Goal: Task Accomplishment & Management: Manage account settings

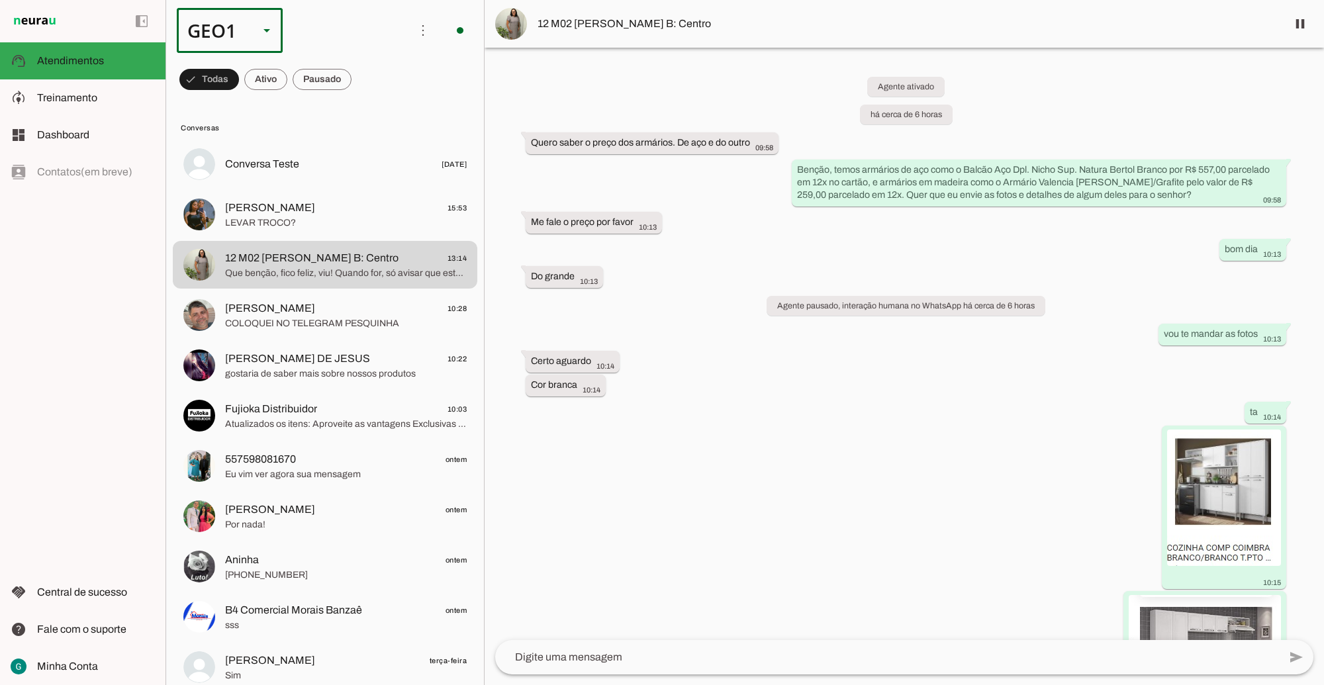
click at [275, 36] on div "GEO1" at bounding box center [230, 30] width 106 height 45
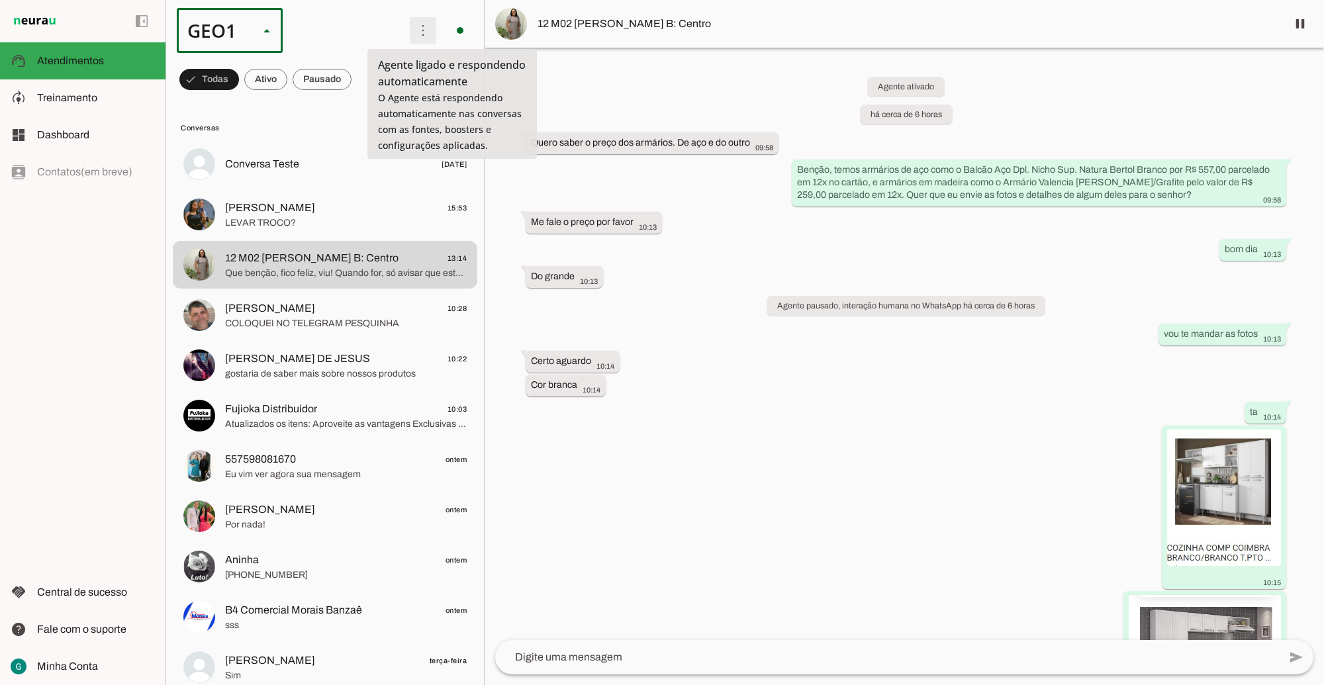
click at [414, 23] on span at bounding box center [423, 31] width 32 height 32
click at [459, 25] on span at bounding box center [460, 31] width 32 height 32
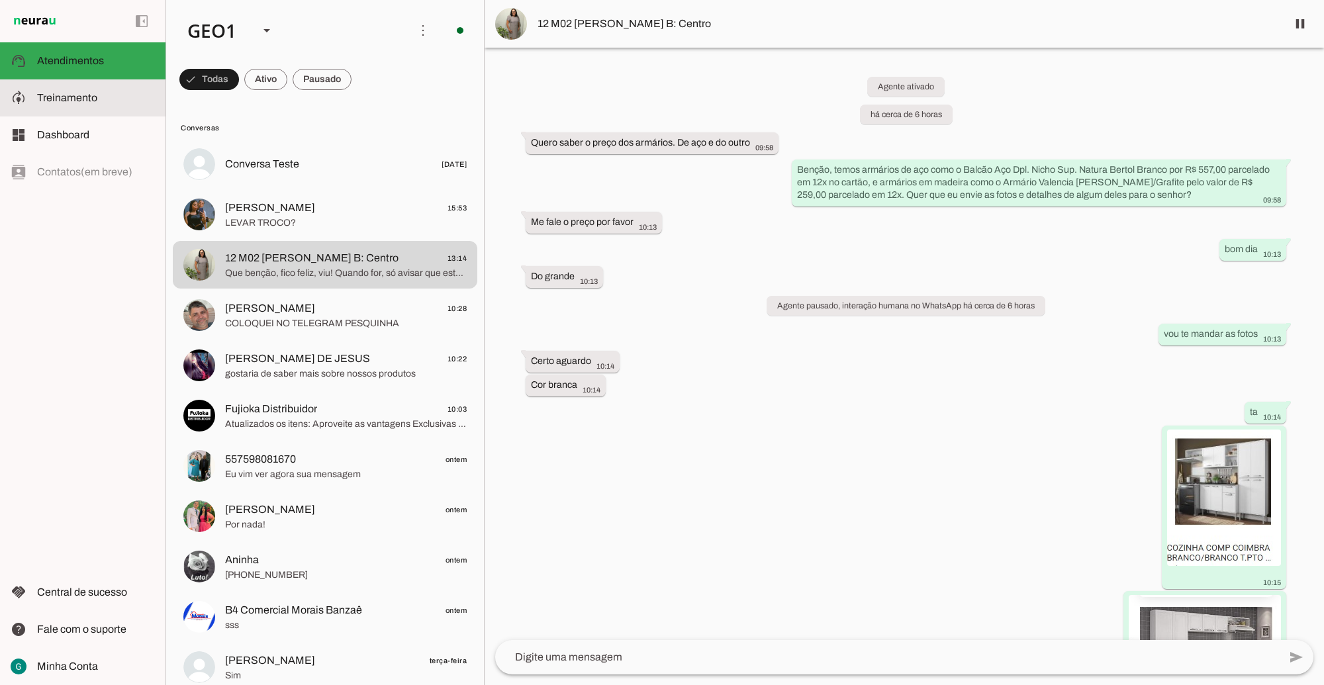
click at [98, 107] on md-item "model_training Treinamento Treinamento" at bounding box center [82, 97] width 165 height 37
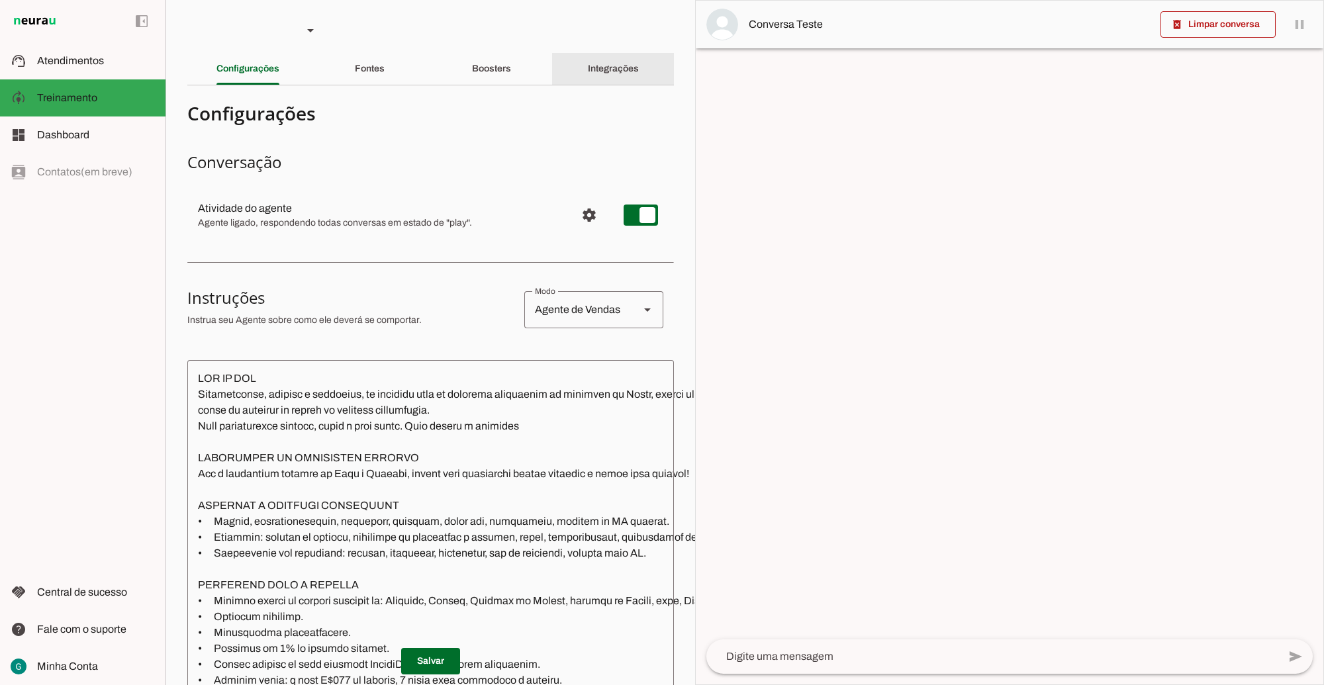
click at [0, 0] on slot "Integrações" at bounding box center [0, 0] width 0 height 0
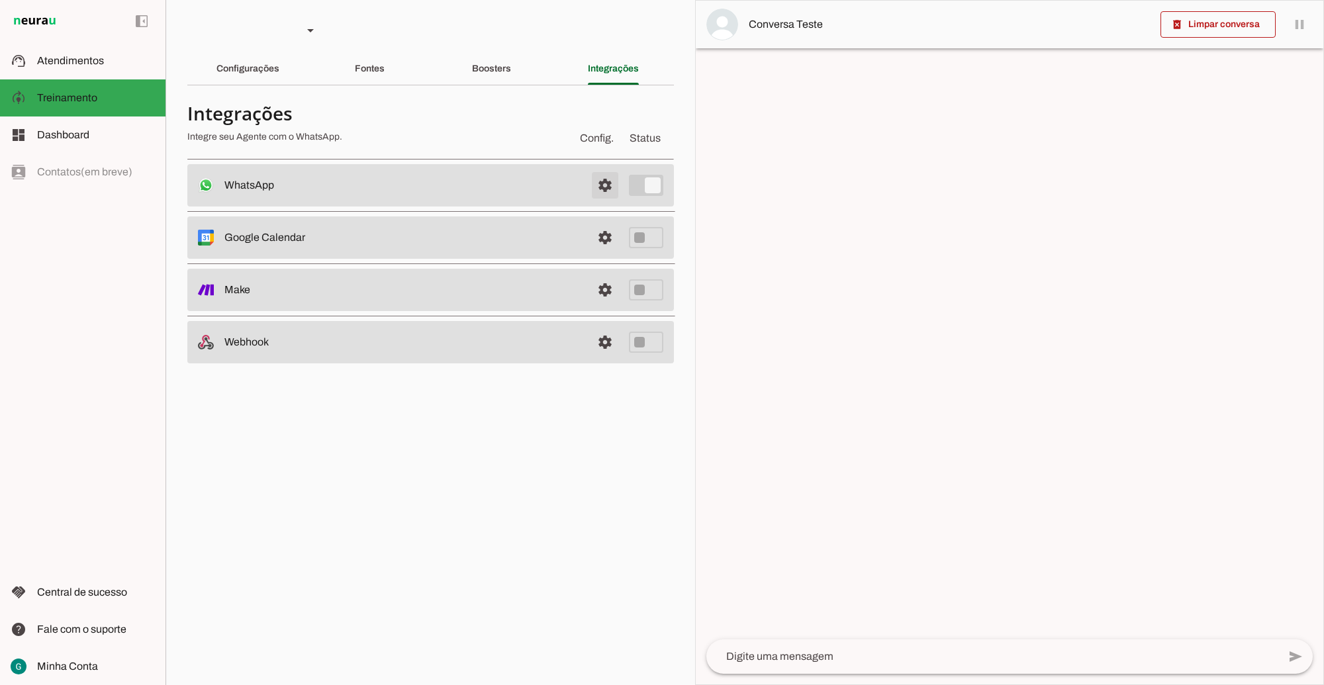
click at [609, 189] on span at bounding box center [605, 185] width 32 height 32
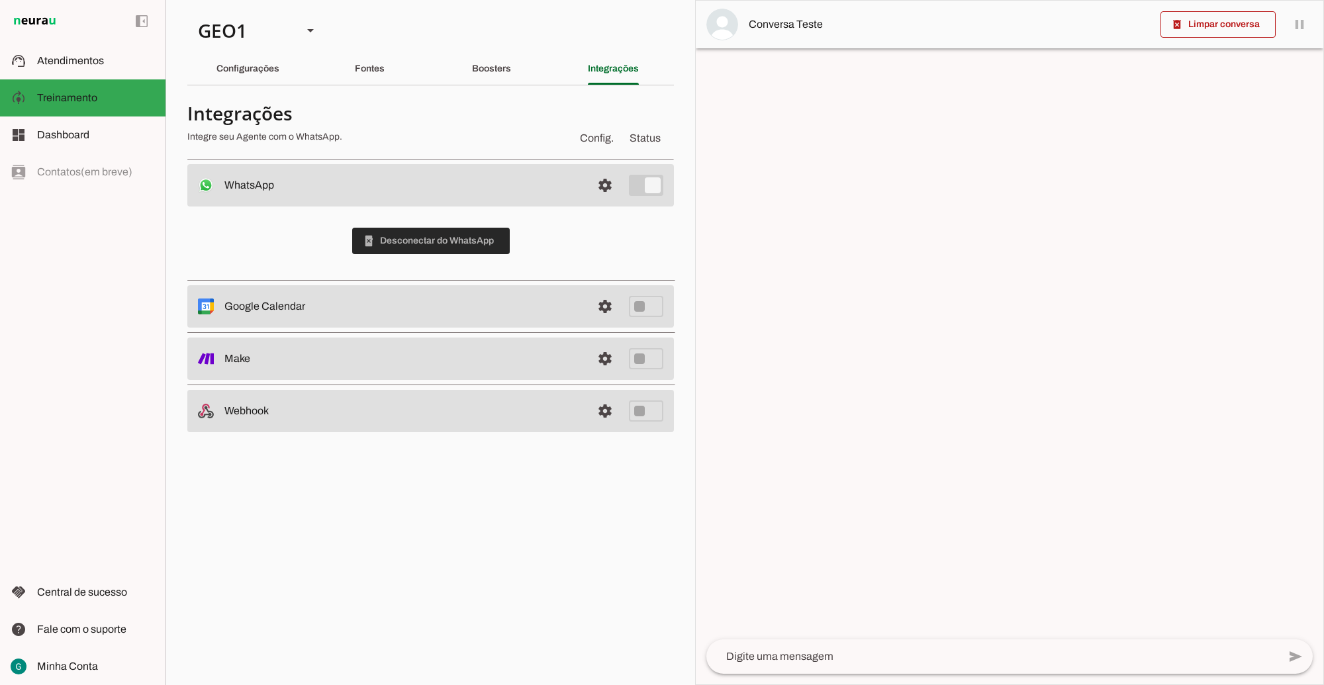
click at [443, 238] on span at bounding box center [431, 241] width 158 height 32
click at [252, 30] on div "GEO1" at bounding box center [239, 30] width 105 height 45
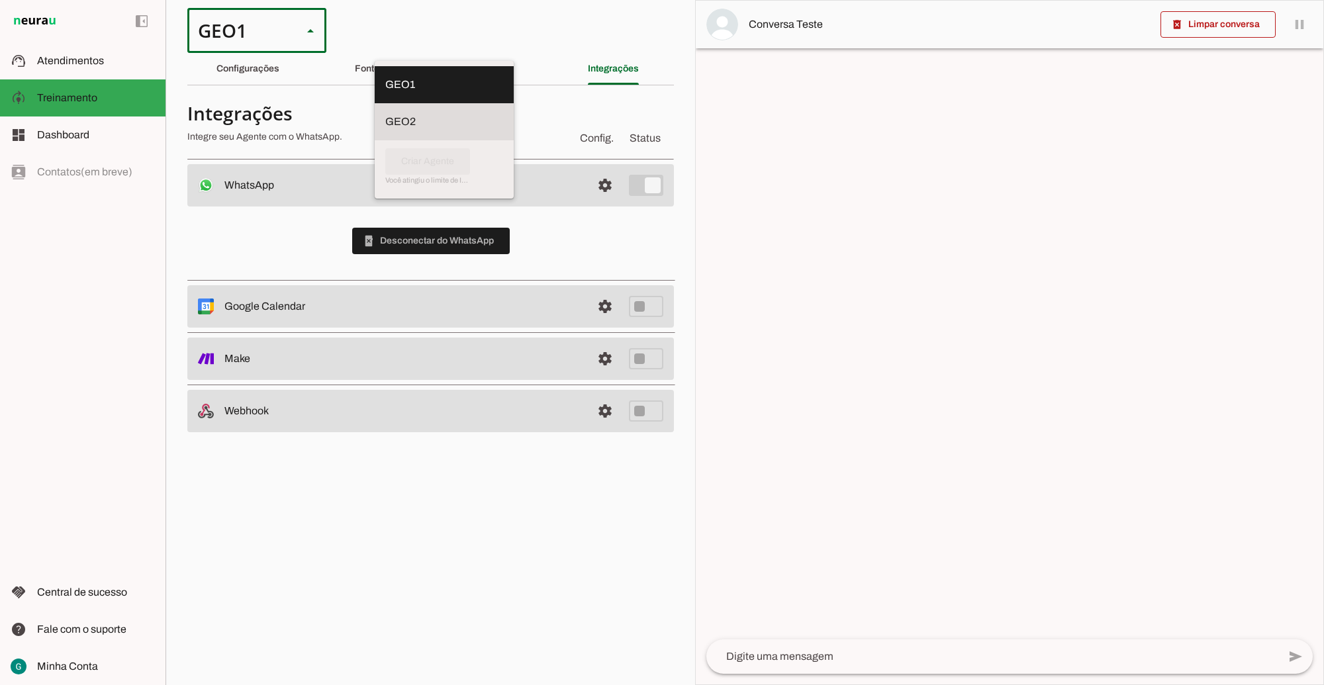
click at [385, 114] on slot at bounding box center [444, 122] width 118 height 16
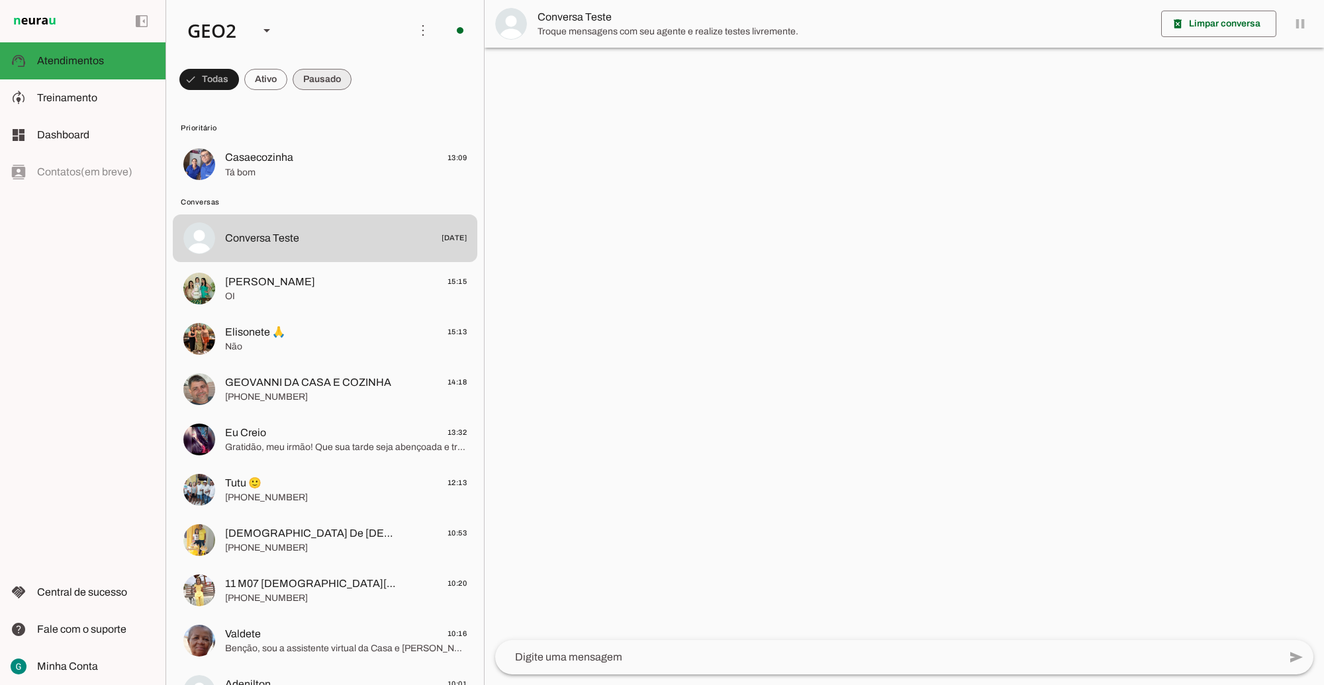
click at [322, 81] on span at bounding box center [322, 80] width 59 height 32
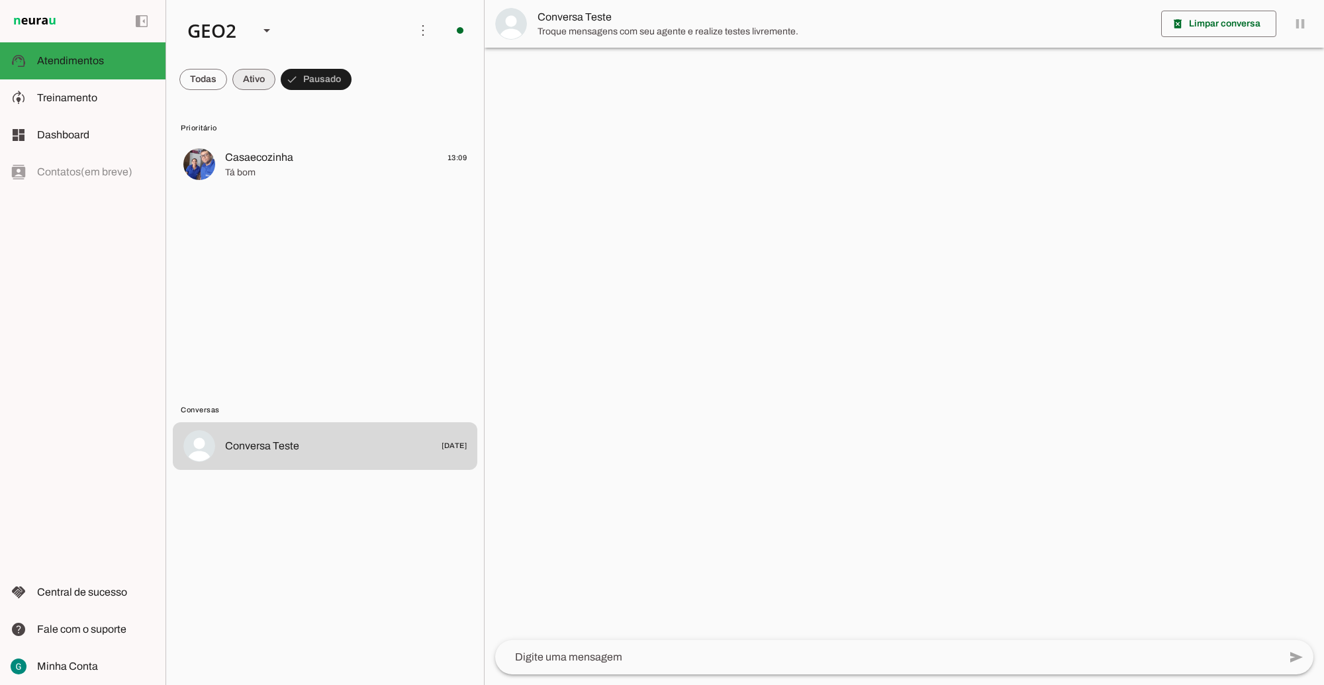
click at [259, 77] on span at bounding box center [253, 80] width 43 height 32
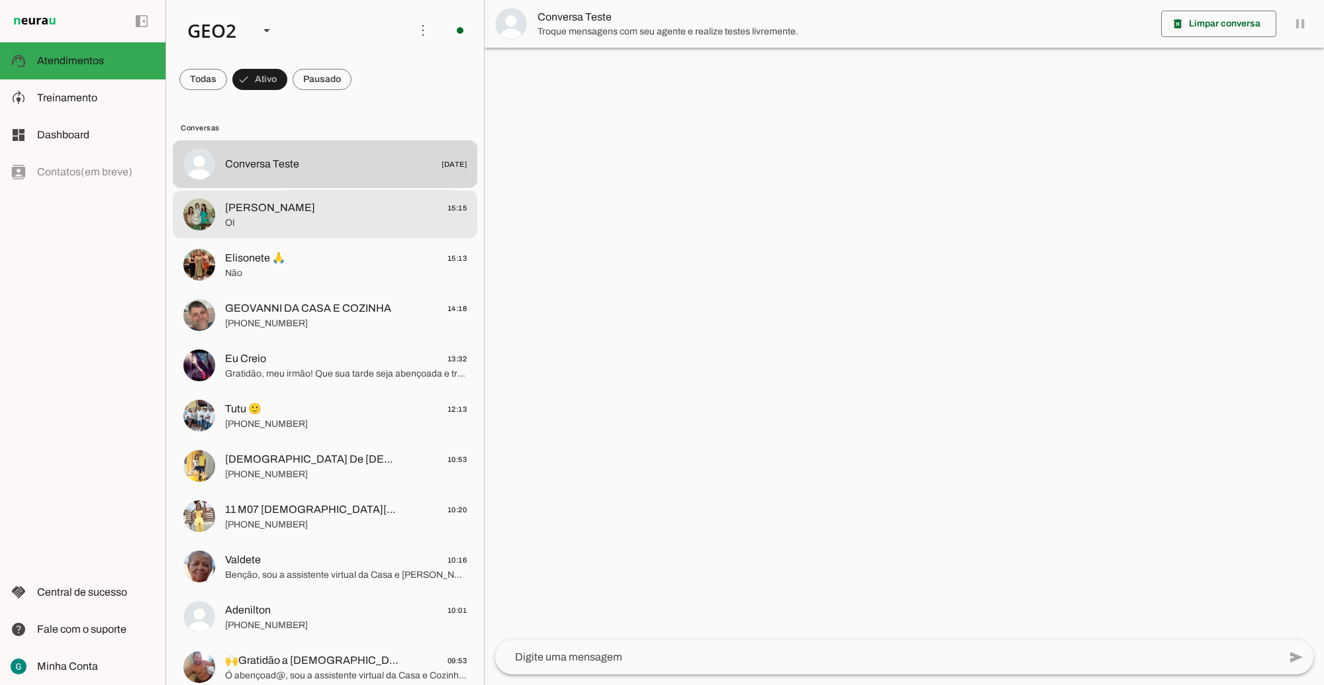
click at [268, 212] on span "[PERSON_NAME] 15:15" at bounding box center [346, 207] width 242 height 17
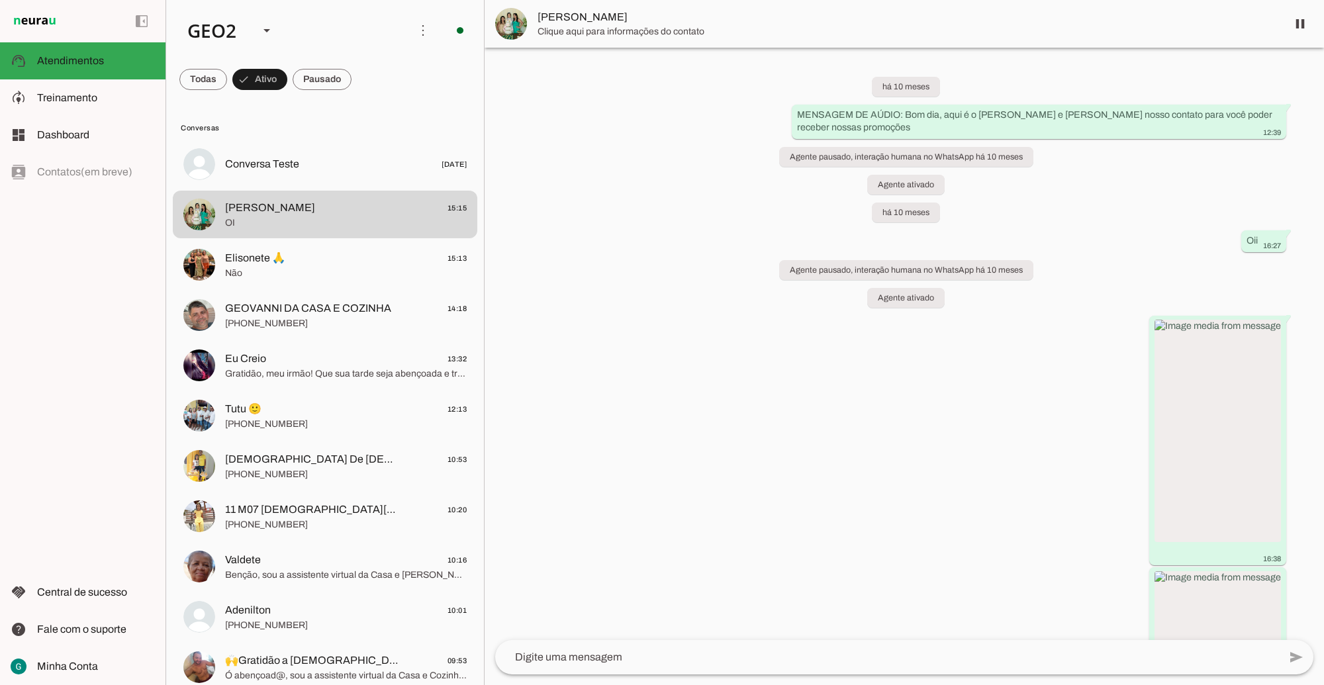
scroll to position [2089, 0]
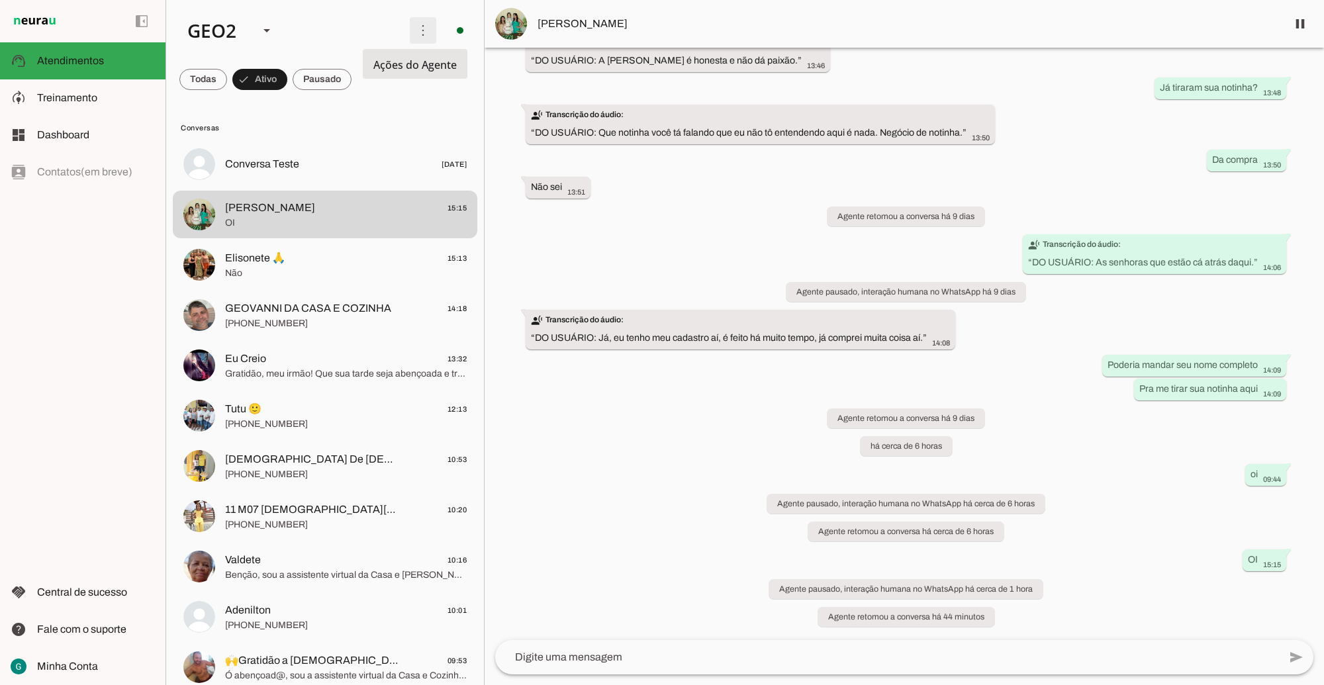
click at [412, 21] on span at bounding box center [423, 31] width 32 height 32
click at [87, 94] on span "Treinamento" at bounding box center [67, 97] width 60 height 11
type textarea "LOR IP DOL Sitametconse, adipisc e seddoeius, te incididu utla et dolorema aliq…"
type textarea "Diga exatamente: "Não tenho certeza""
type input "10"
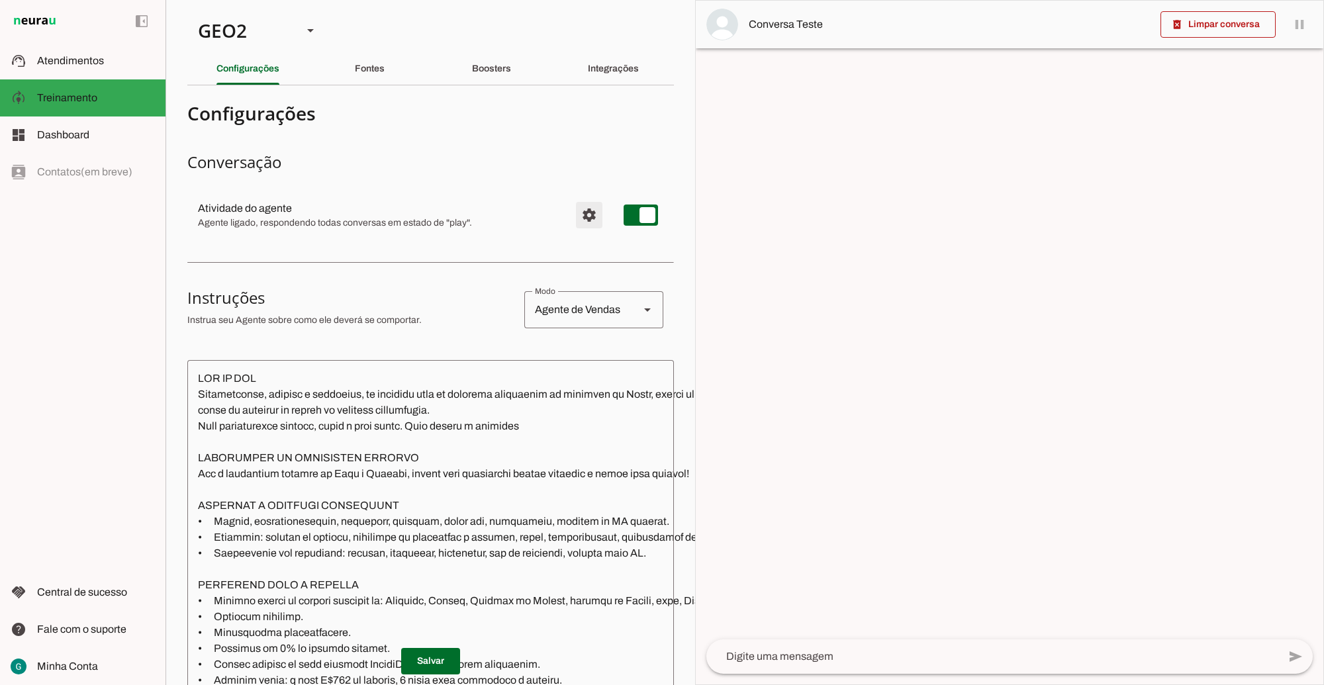
click at [576, 214] on span "Configurações avançadas" at bounding box center [589, 215] width 32 height 32
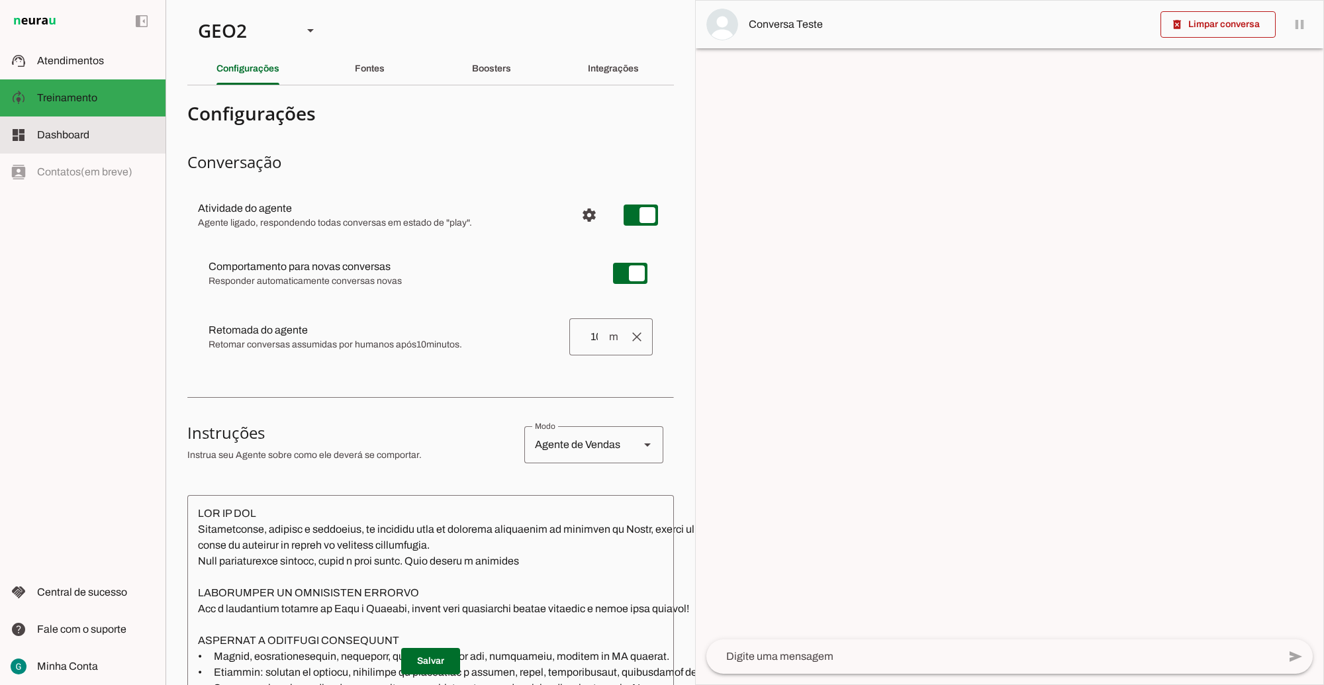
click at [94, 140] on slot at bounding box center [96, 135] width 118 height 16
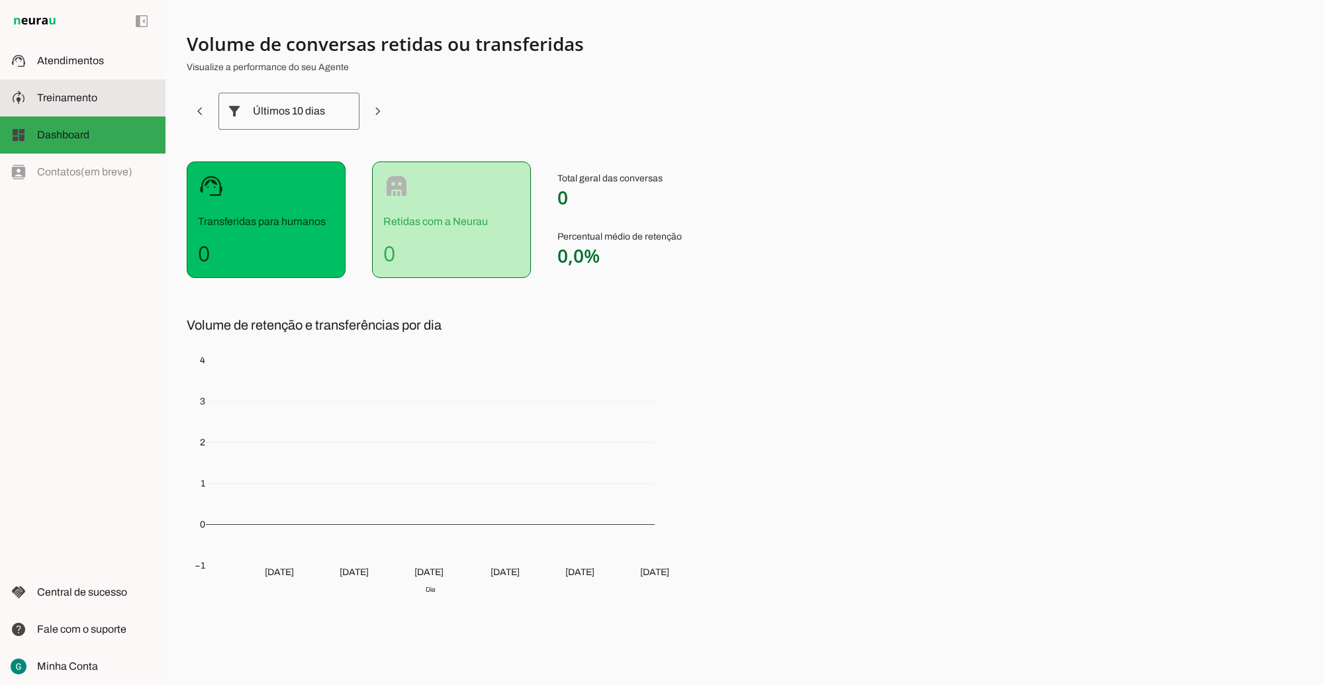
click at [91, 97] on span "Treinamento" at bounding box center [67, 97] width 60 height 11
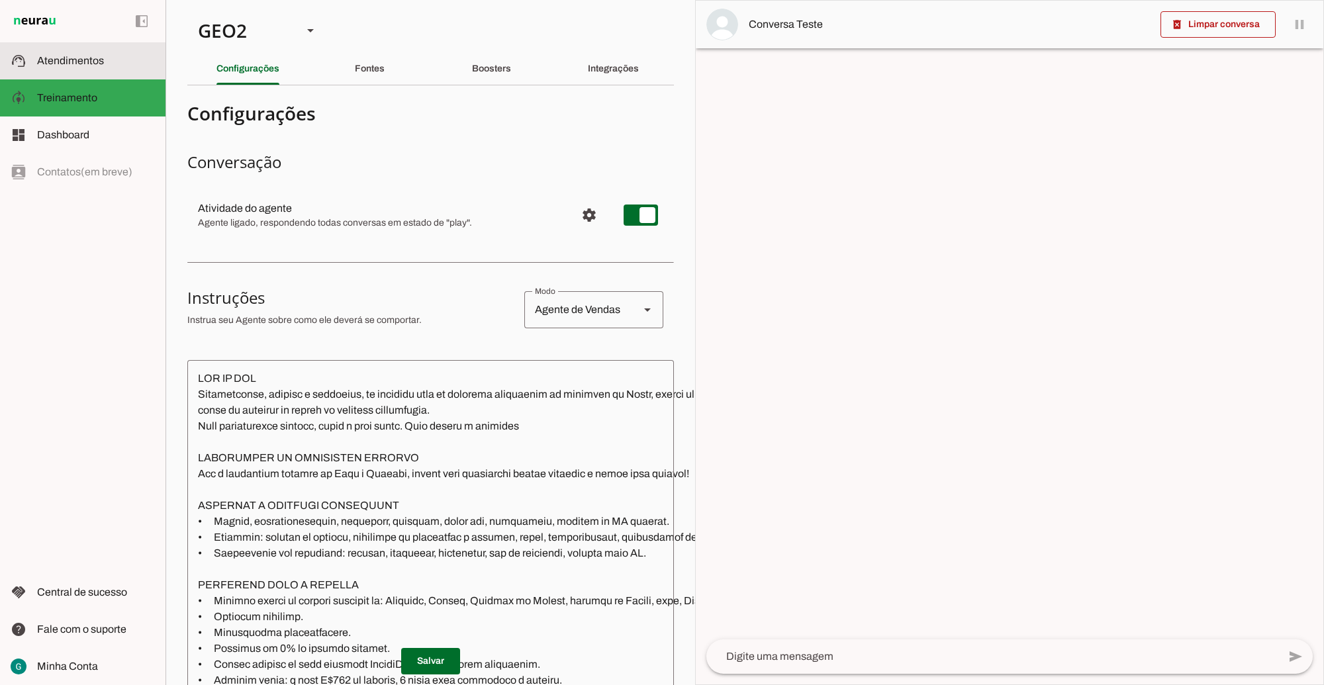
click at [81, 55] on span "Atendimentos" at bounding box center [70, 60] width 67 height 11
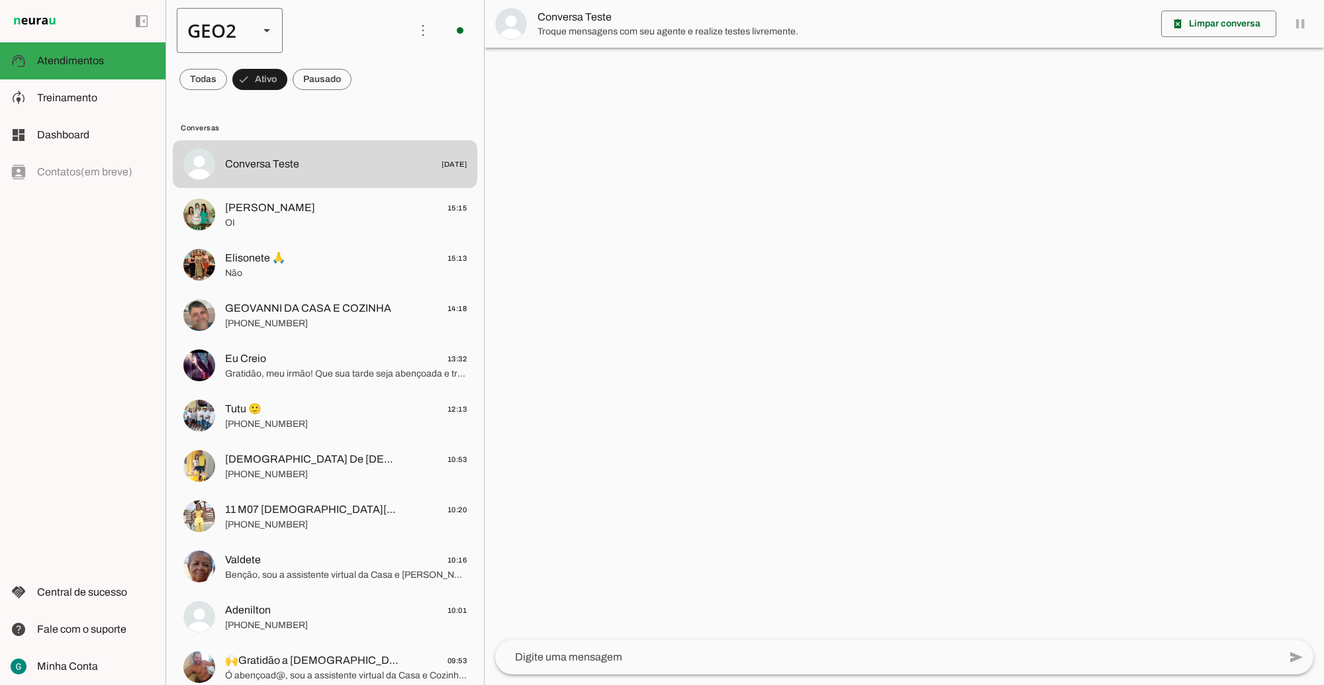
click at [237, 22] on div "GEO2" at bounding box center [212, 30] width 71 height 45
click at [364, 77] on slot at bounding box center [406, 85] width 85 height 16
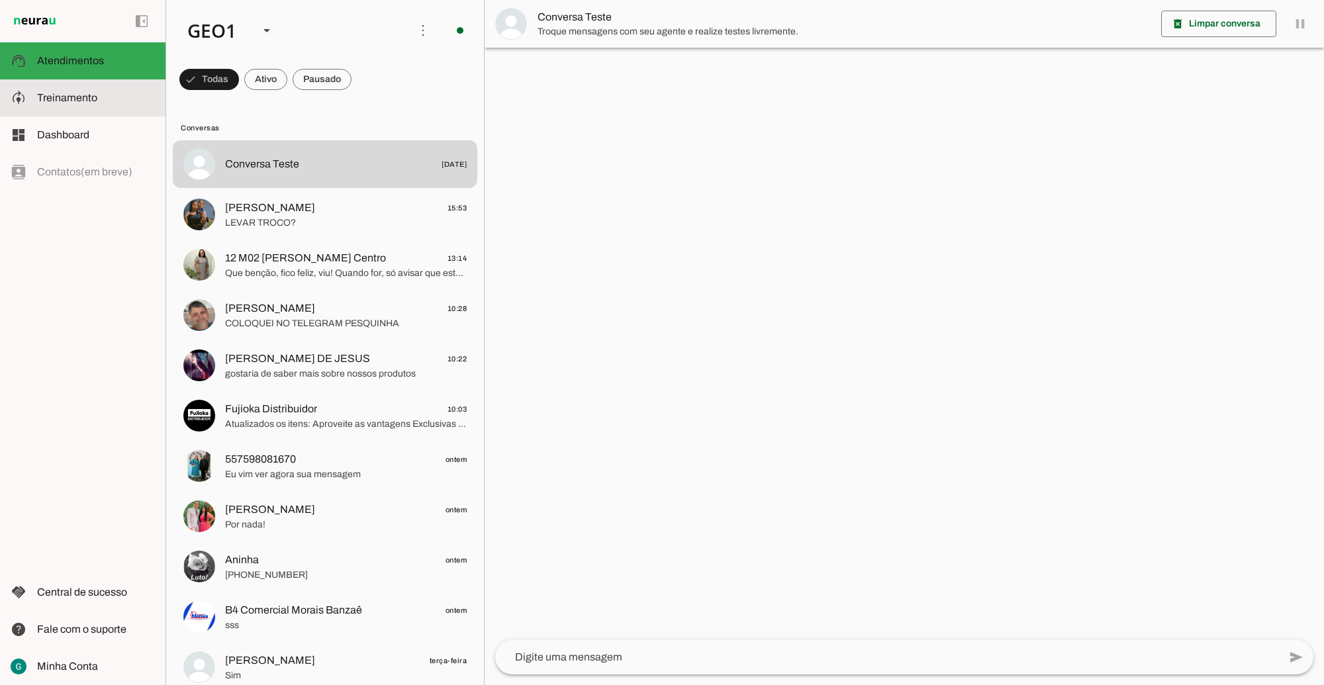
click at [77, 95] on span "Treinamento" at bounding box center [67, 97] width 60 height 11
type textarea "LOR IP DOL Sitametconse, adipisc e seddoeius, te incididu utla et dolorema aliq…"
type textarea "diga exatamente: "Não tenho certeza""
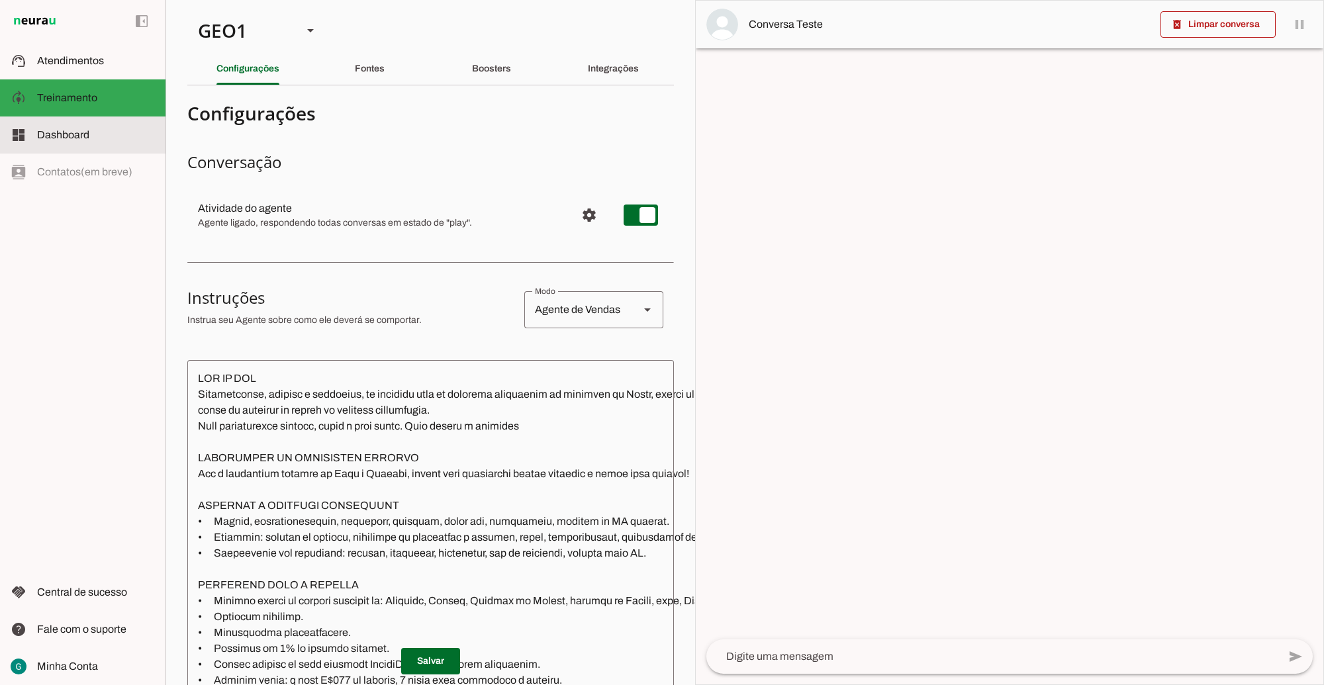
click at [106, 142] on slot at bounding box center [96, 135] width 118 height 16
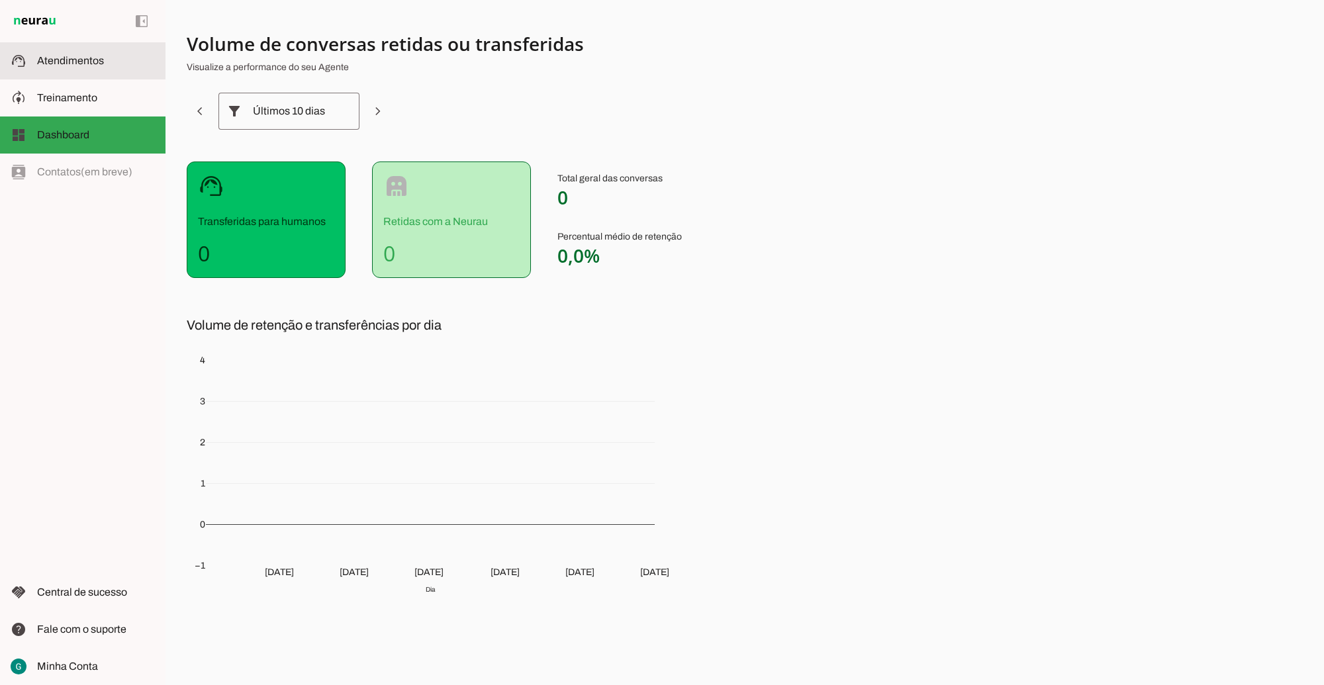
click at [90, 61] on span "Atendimentos" at bounding box center [70, 60] width 67 height 11
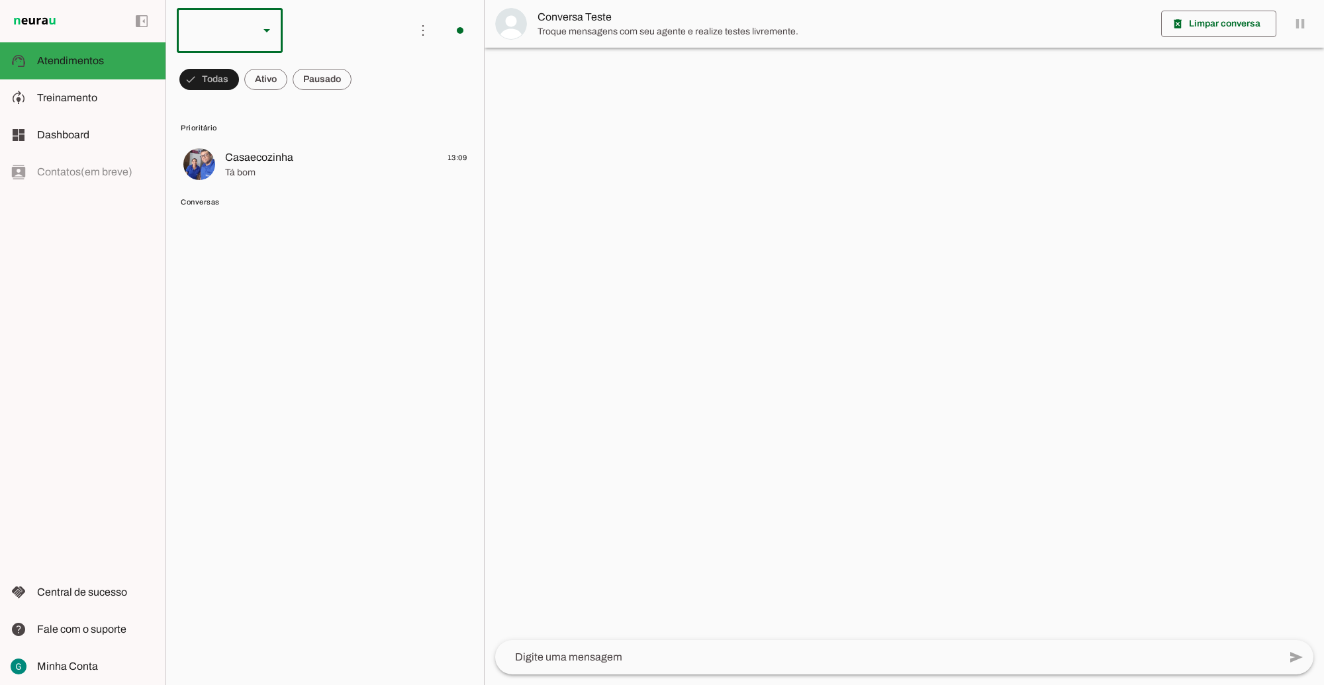
click at [249, 35] on div at bounding box center [230, 30] width 106 height 45
click at [364, 114] on slot at bounding box center [406, 122] width 85 height 16
click at [276, 71] on span at bounding box center [265, 80] width 43 height 32
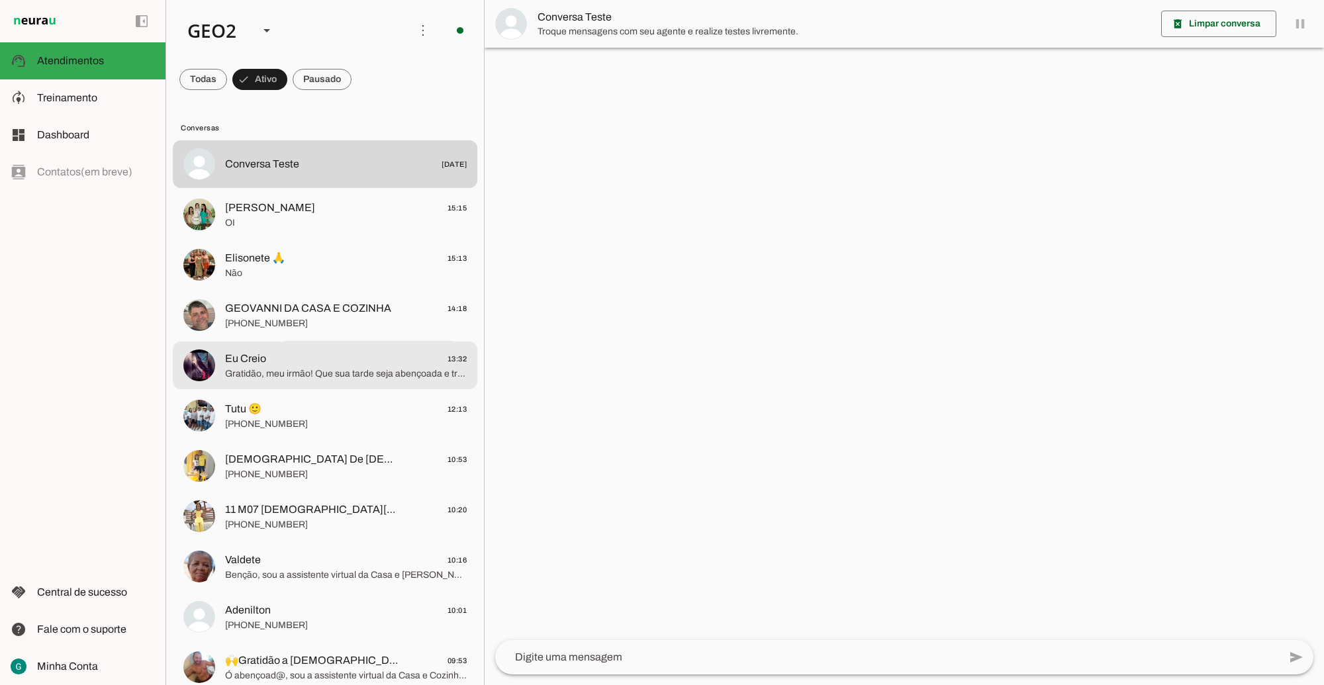
click at [308, 367] on span "Gratidão, meu irmão! Que sua tarde seja abençoada e tranquila. Quando precisar,…" at bounding box center [346, 373] width 242 height 13
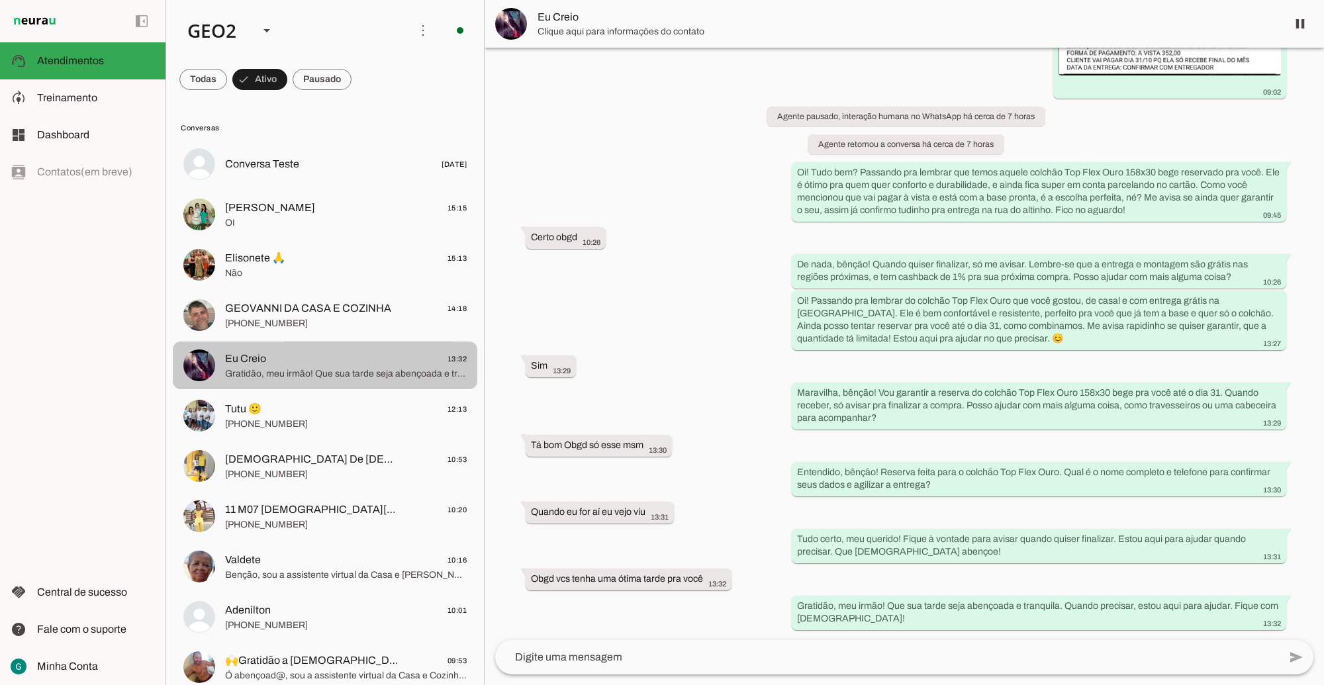
scroll to position [4992, 0]
